Goal: Information Seeking & Learning: Learn about a topic

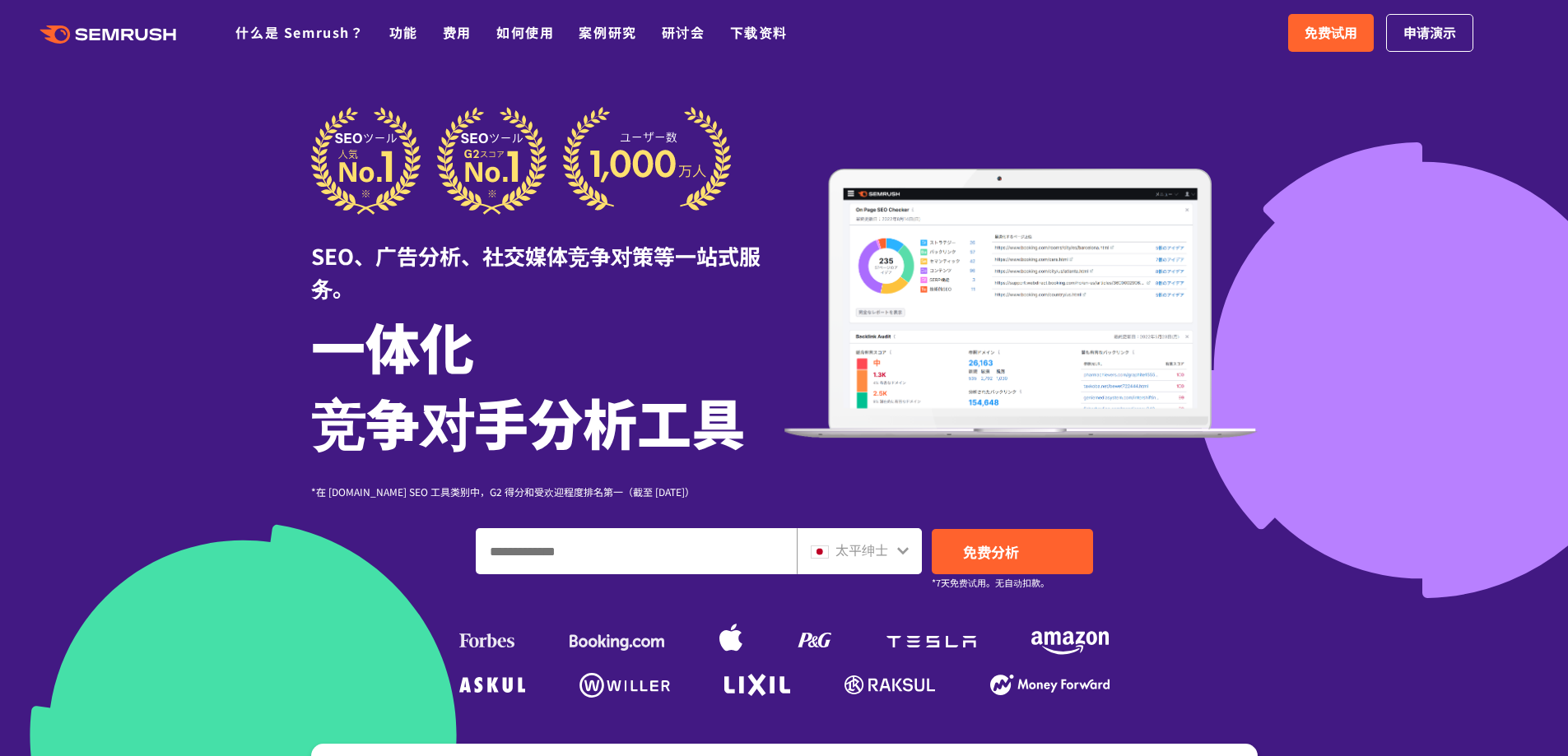
click at [1311, 303] on div at bounding box center [784, 475] width 1568 height 950
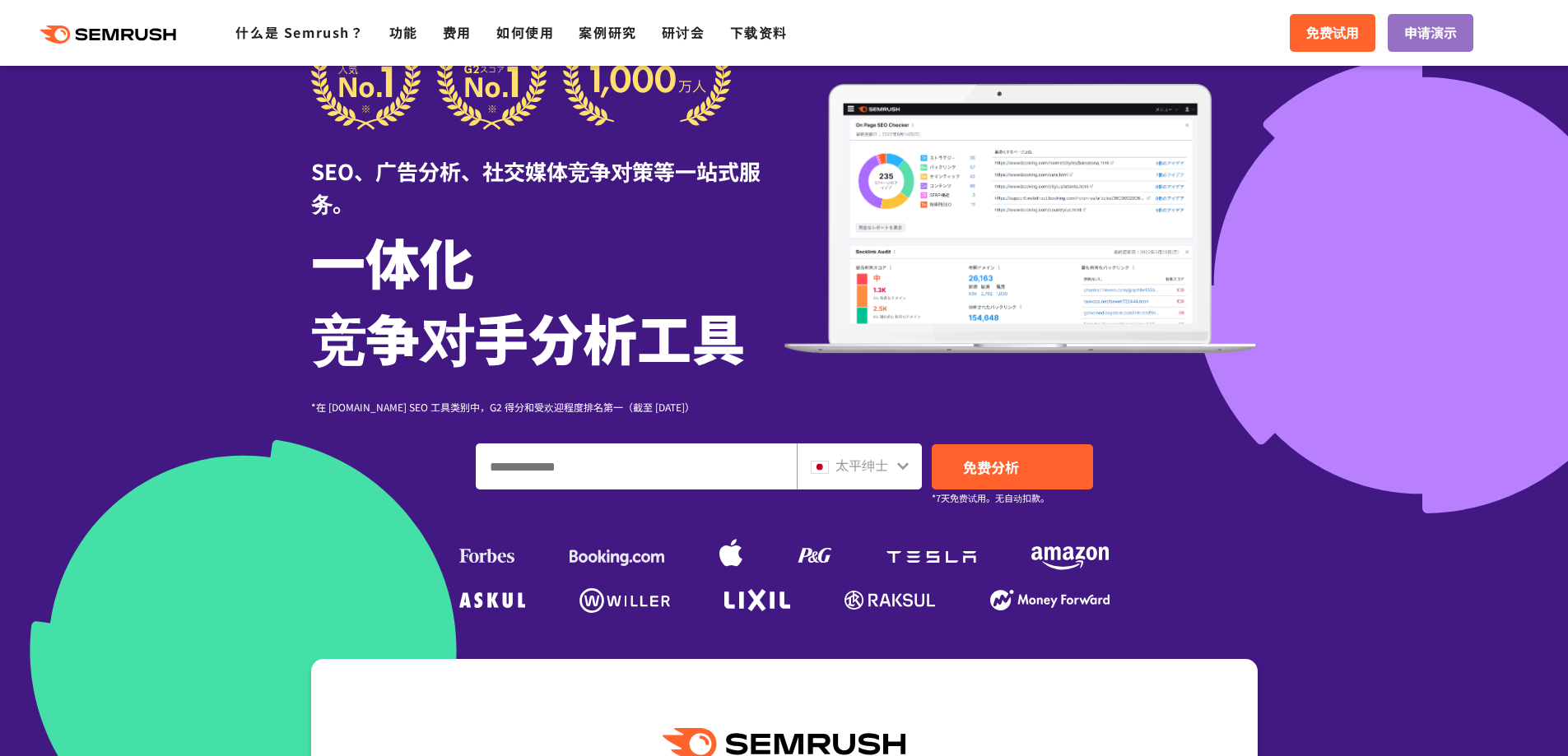
scroll to position [164, 0]
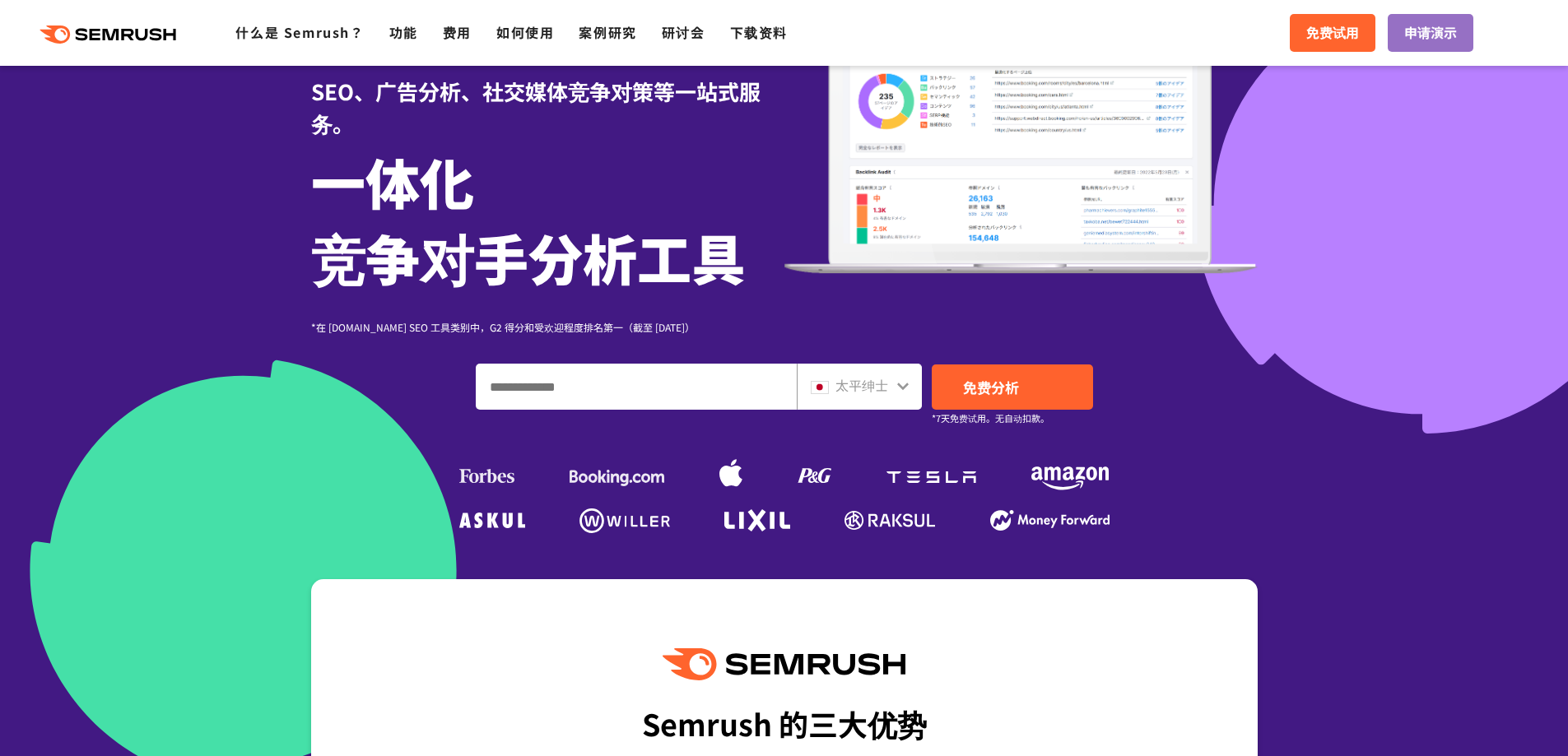
click at [890, 387] on div "太平绅士" at bounding box center [856, 385] width 90 height 21
click at [900, 384] on icon at bounding box center [903, 385] width 13 height 13
click at [900, 387] on icon at bounding box center [903, 386] width 11 height 7
click at [838, 392] on font "太平绅士" at bounding box center [862, 385] width 53 height 19
click at [895, 385] on div "太平绅士" at bounding box center [856, 385] width 90 height 21
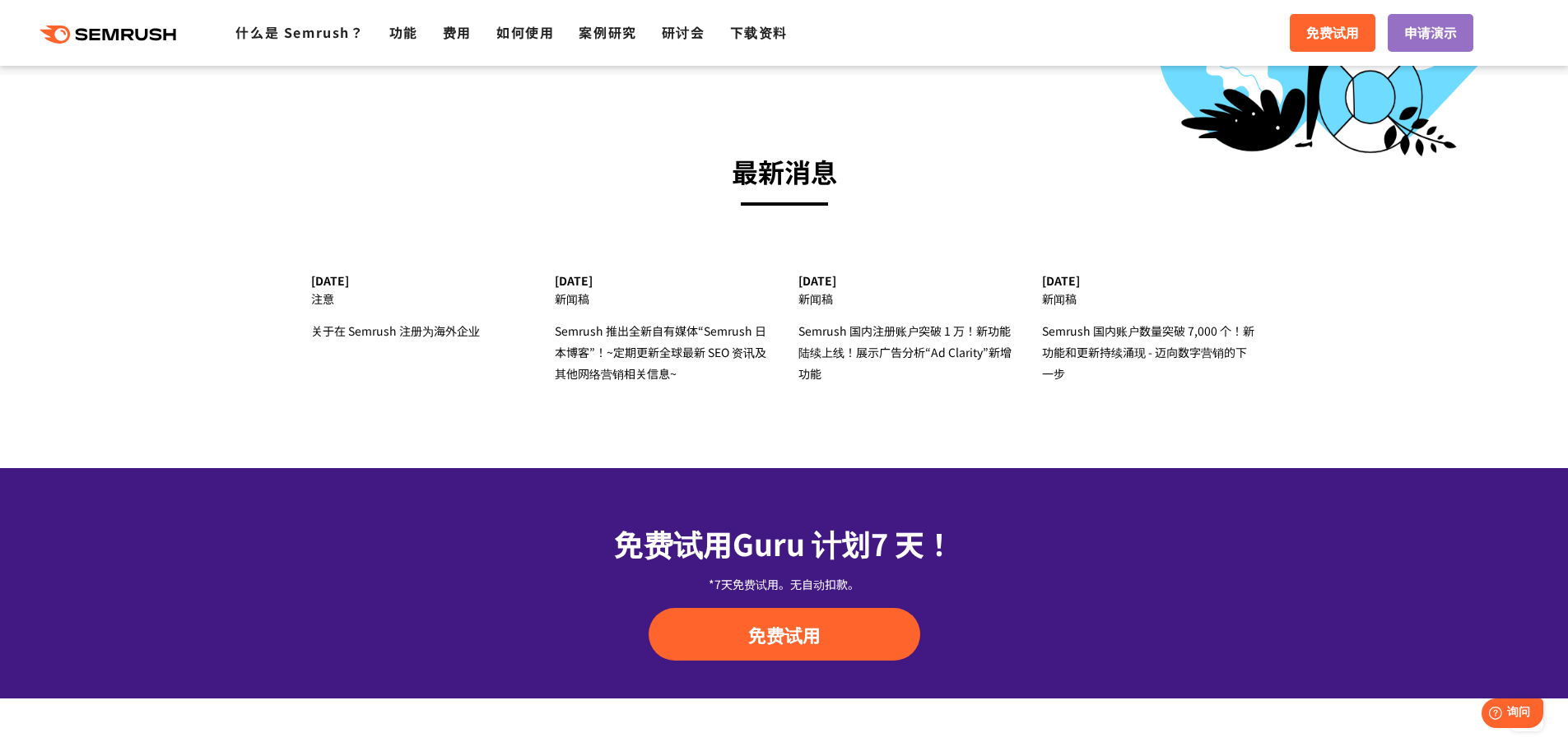
scroll to position [5349, 0]
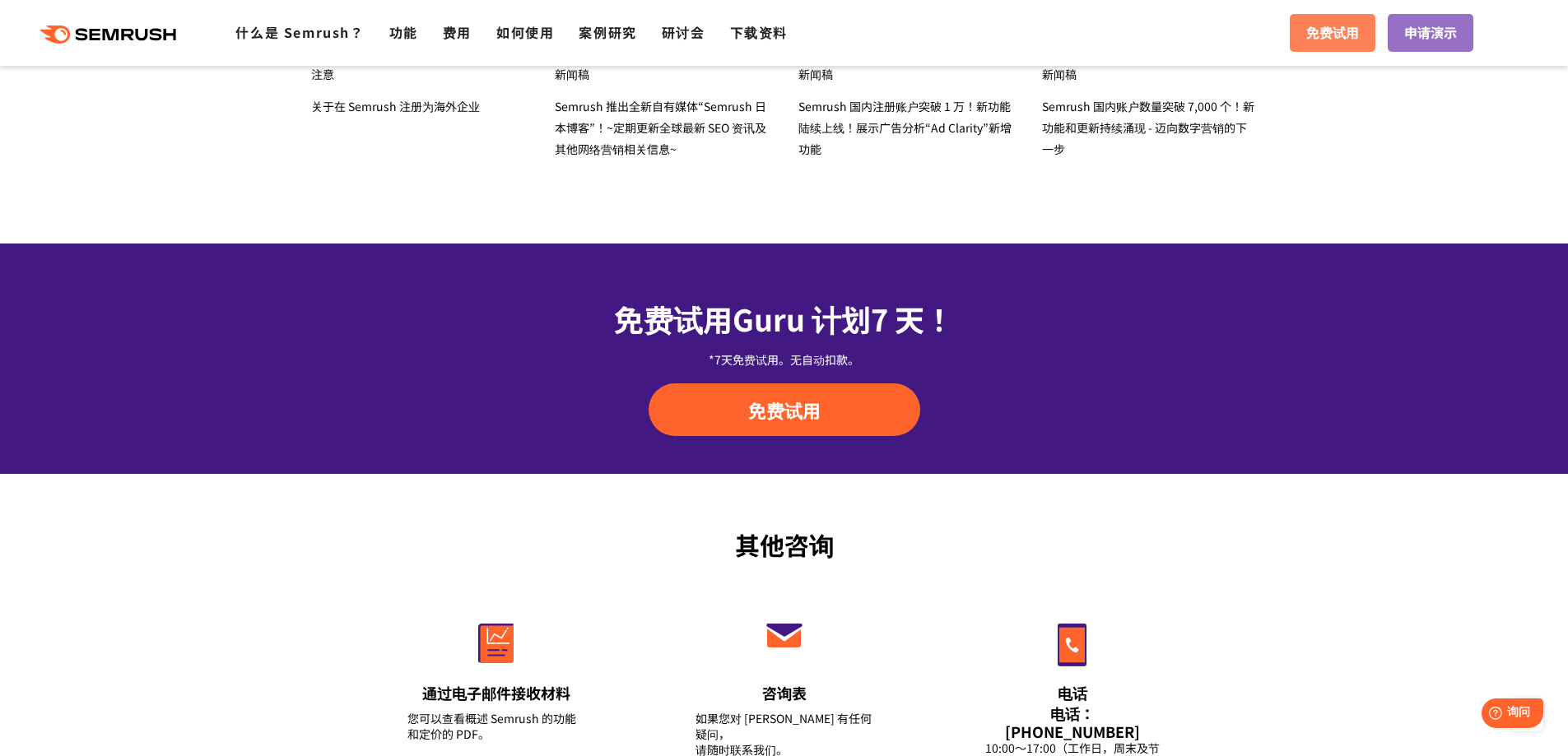
click at [1362, 20] on link "免费试用" at bounding box center [1333, 32] width 85 height 38
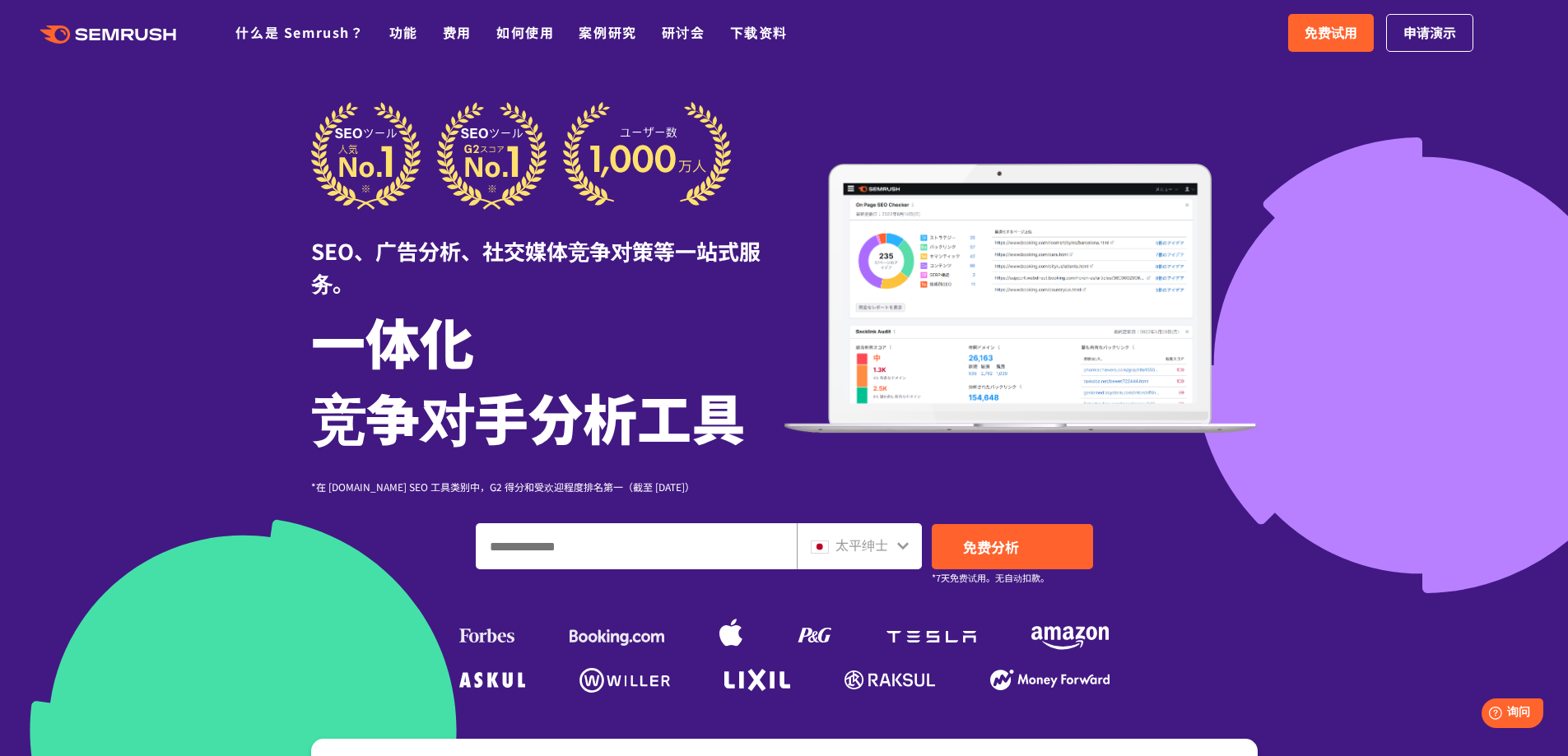
scroll to position [0, 0]
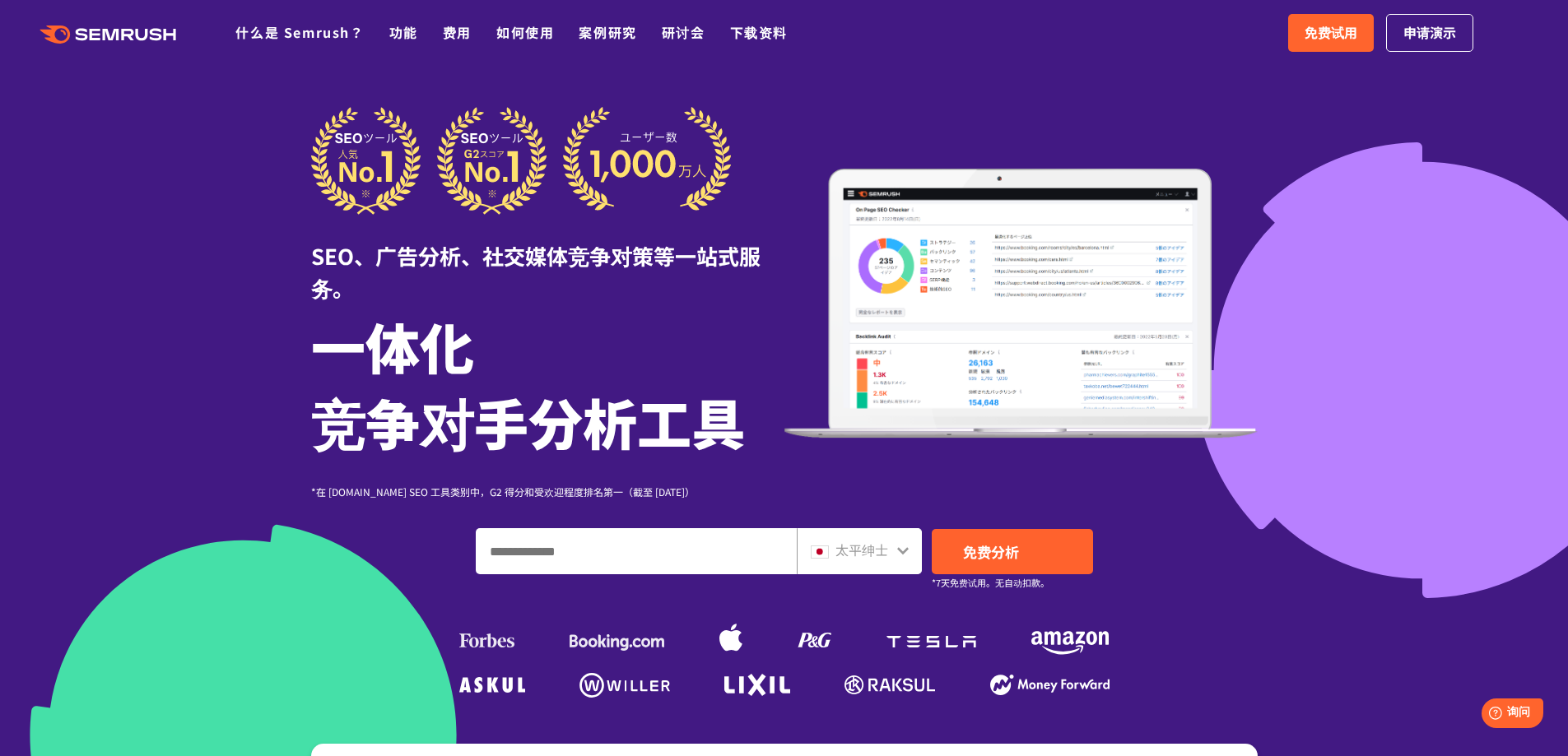
click at [529, 535] on input "输入域名、关键字或 URL" at bounding box center [637, 551] width 320 height 45
click at [594, 557] on input "输入域名、关键字或 URL" at bounding box center [637, 551] width 320 height 45
paste input "**********"
type input "**********"
click at [1000, 548] on font "免费分析" at bounding box center [992, 551] width 56 height 20
